Goal: Transaction & Acquisition: Download file/media

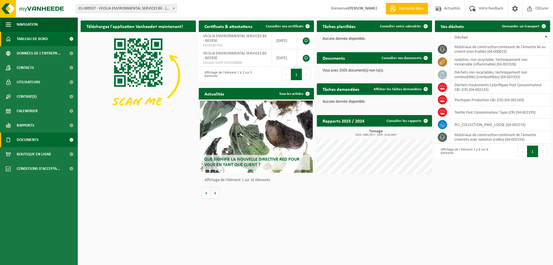
click at [29, 138] on span "Documents" at bounding box center [28, 139] width 22 height 14
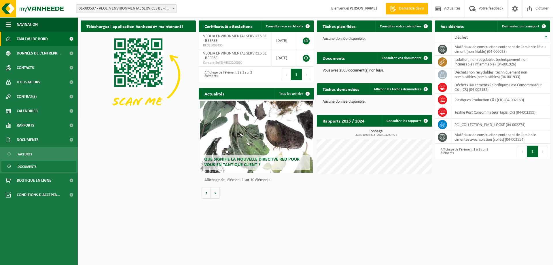
click at [31, 166] on span "Documents" at bounding box center [27, 166] width 19 height 11
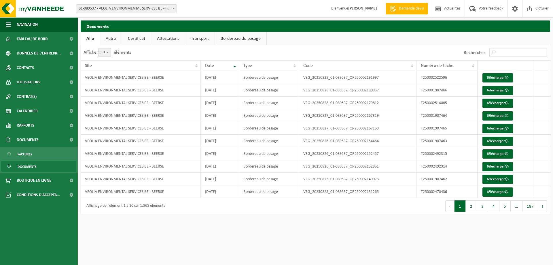
click at [39, 164] on link "Documents" at bounding box center [38, 166] width 75 height 11
click at [473, 207] on button "2" at bounding box center [471, 206] width 11 height 12
click at [481, 207] on button "3" at bounding box center [482, 206] width 11 height 12
click at [491, 105] on link "Télécharger" at bounding box center [497, 102] width 31 height 9
click at [498, 91] on link "Télécharger" at bounding box center [497, 90] width 31 height 9
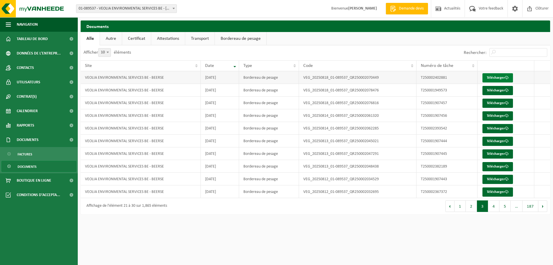
click at [498, 77] on link "Télécharger" at bounding box center [497, 77] width 31 height 9
click at [472, 207] on button "2" at bounding box center [471, 206] width 11 height 12
click at [500, 189] on link "Télécharger" at bounding box center [497, 191] width 31 height 9
click at [497, 180] on link "Télécharger" at bounding box center [497, 179] width 31 height 9
click at [494, 168] on link "Télécharger" at bounding box center [497, 166] width 31 height 9
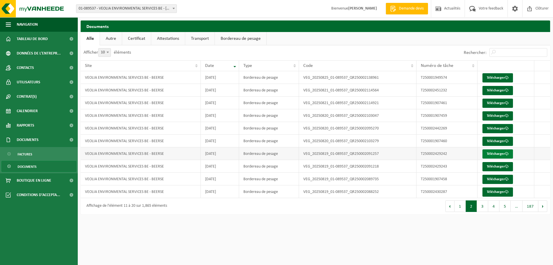
click at [499, 154] on link "Télécharger" at bounding box center [497, 153] width 31 height 9
